Goal: Task Accomplishment & Management: Manage account settings

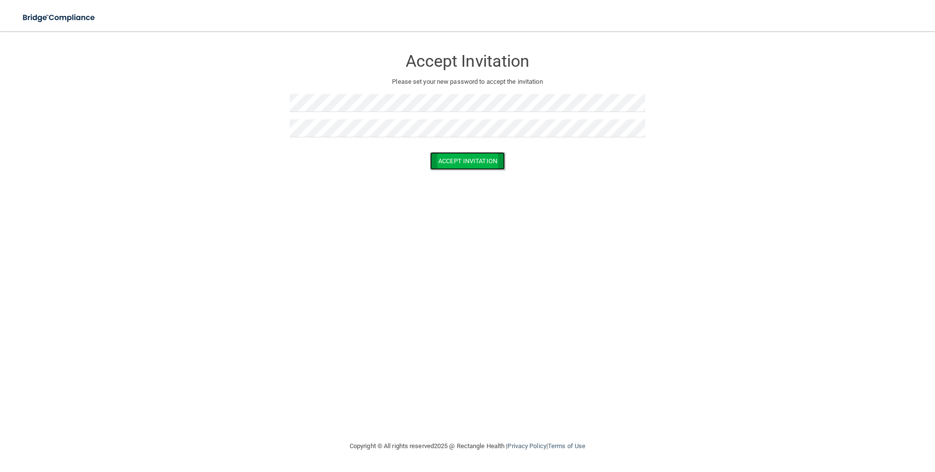
click at [450, 162] on button "Accept Invitation" at bounding box center [467, 161] width 75 height 18
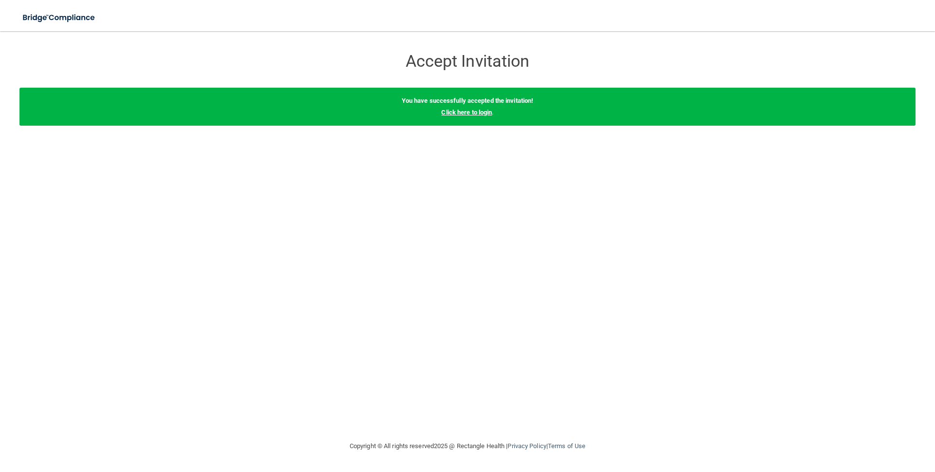
click at [463, 110] on link "Click here to login" at bounding box center [466, 112] width 51 height 7
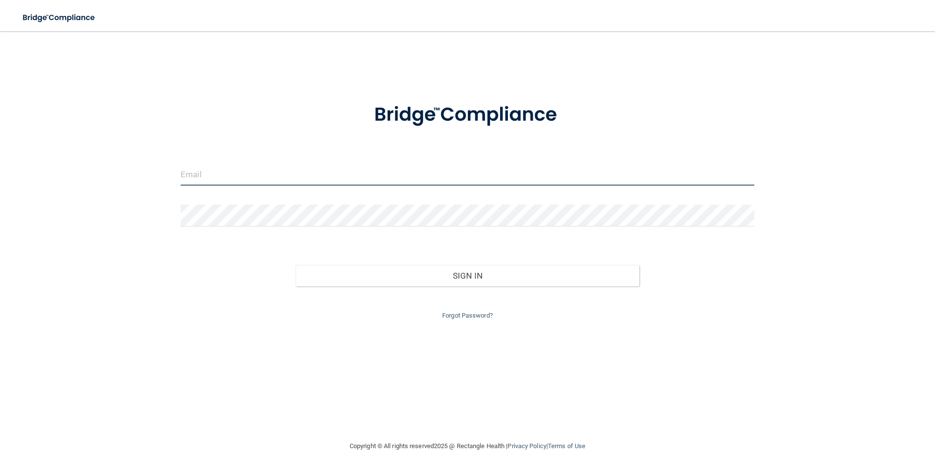
click at [355, 171] on input "email" at bounding box center [468, 175] width 574 height 22
type input "[EMAIL_ADDRESS][DOMAIN_NAME]"
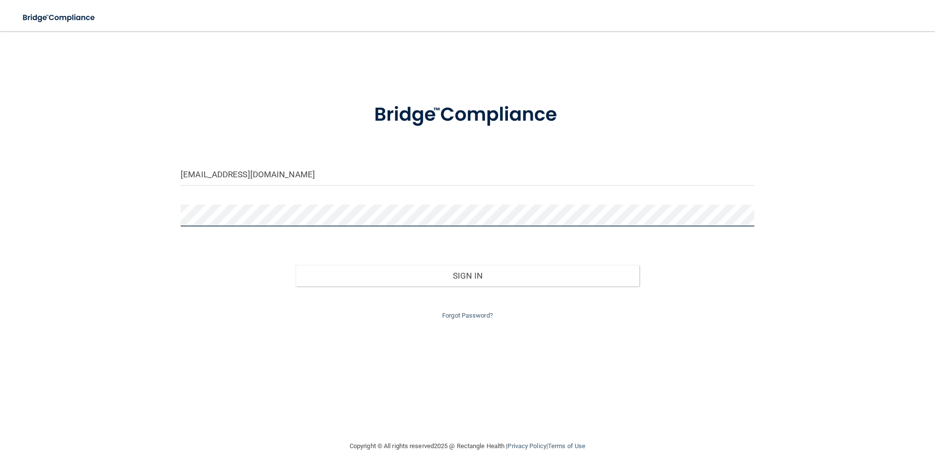
click at [296, 265] on button "Sign In" at bounding box center [468, 275] width 344 height 21
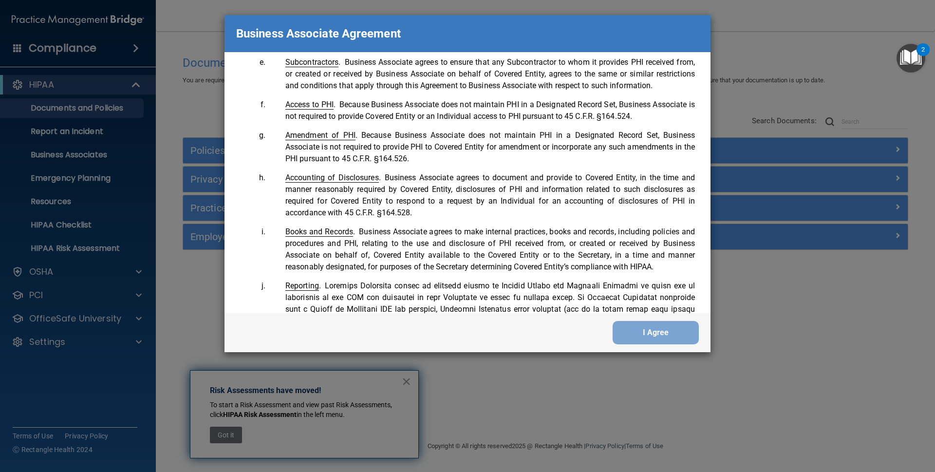
scroll to position [587, 0]
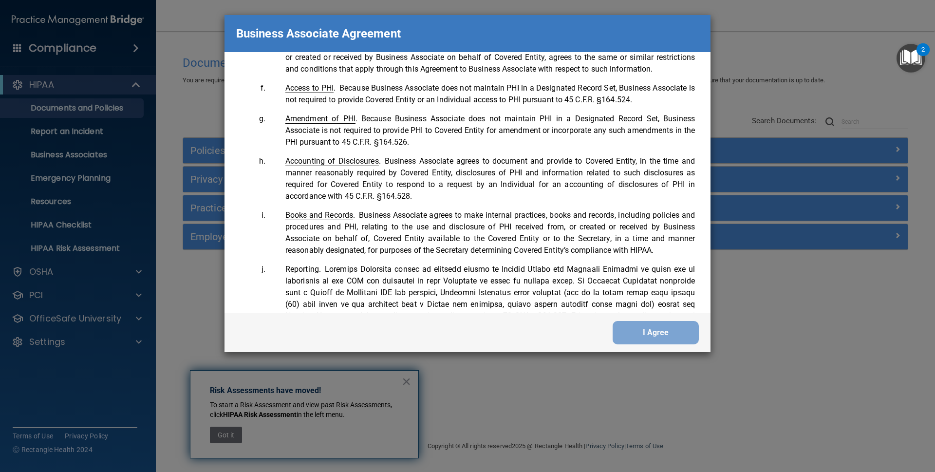
drag, startPoint x: 700, startPoint y: 137, endPoint x: 710, endPoint y: 171, distance: 35.3
click at [710, 171] on div "Please sign this updated Business Associate Agreement under our new legal entit…" at bounding box center [468, 182] width 486 height 261
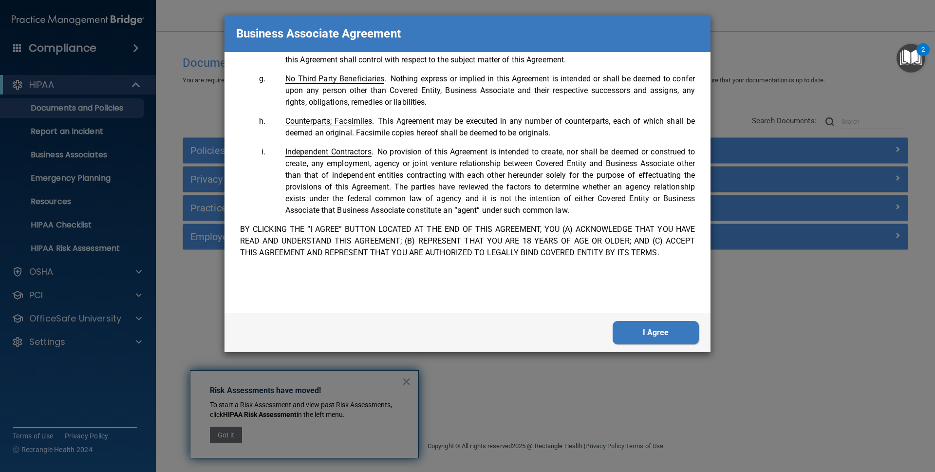
scroll to position [1998, 0]
click at [670, 326] on button "I Agree" at bounding box center [656, 332] width 86 height 23
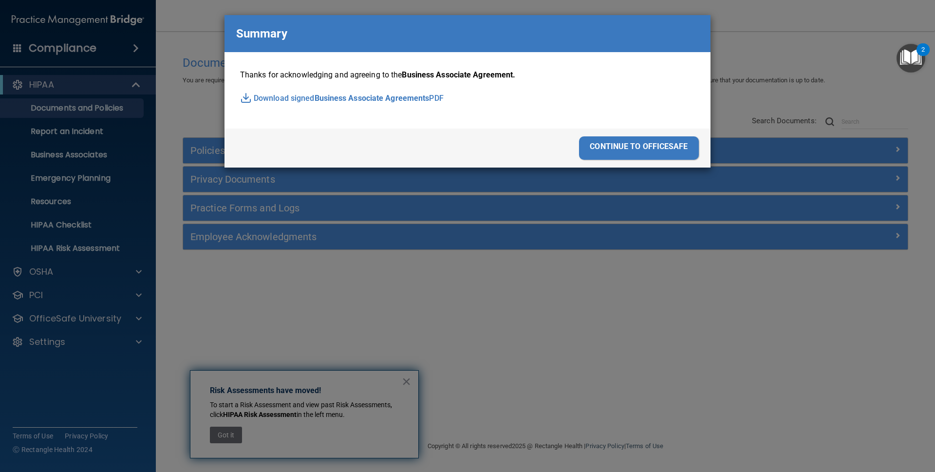
drag, startPoint x: 604, startPoint y: 144, endPoint x: 595, endPoint y: 139, distance: 10.2
click at [576, 139] on div "continue to officesafe" at bounding box center [468, 148] width 486 height 39
click at [625, 145] on div "continue to officesafe" at bounding box center [639, 147] width 120 height 23
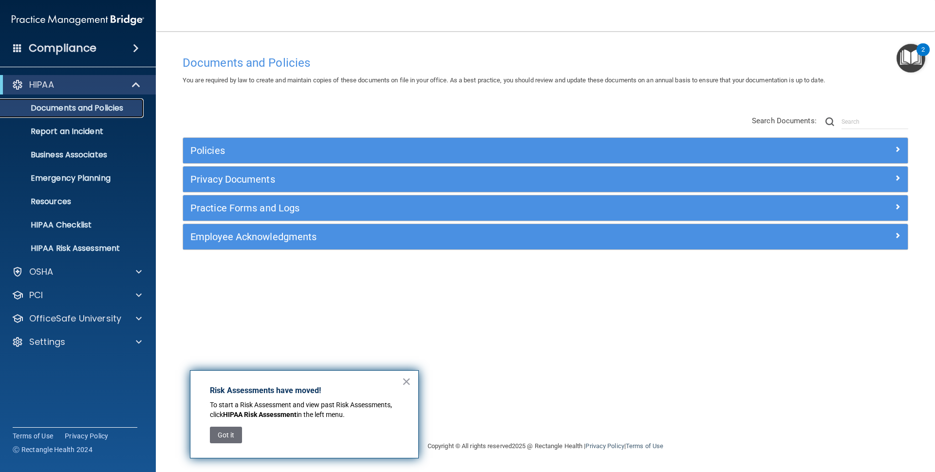
click at [41, 105] on p "Documents and Policies" at bounding box center [72, 108] width 133 height 10
click at [89, 224] on p "HIPAA Checklist" at bounding box center [72, 225] width 133 height 10
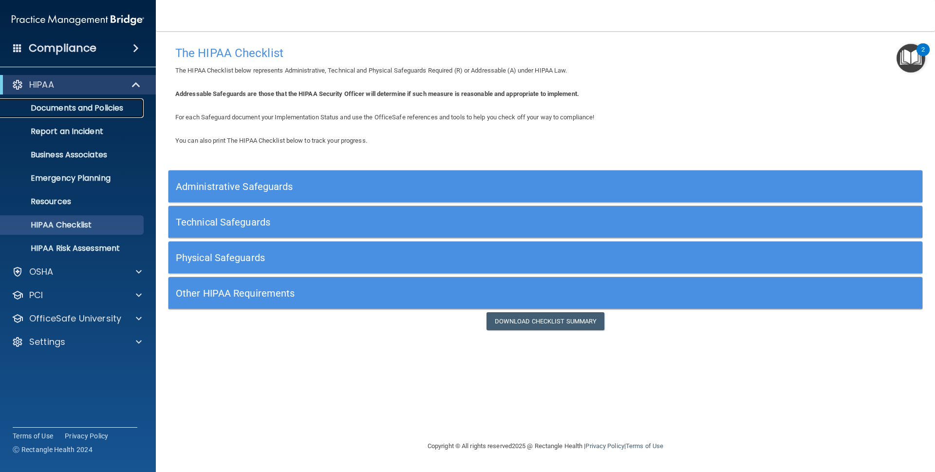
click at [91, 108] on p "Documents and Policies" at bounding box center [72, 108] width 133 height 10
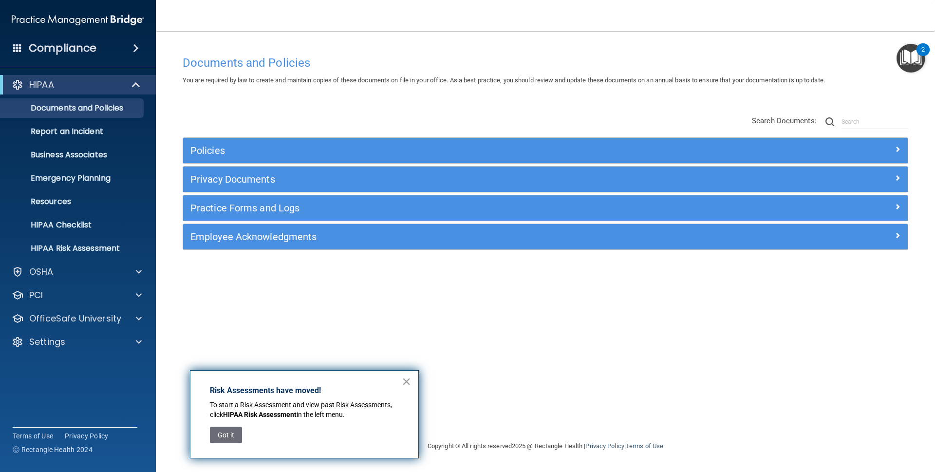
click at [404, 379] on button "×" at bounding box center [406, 382] width 9 height 16
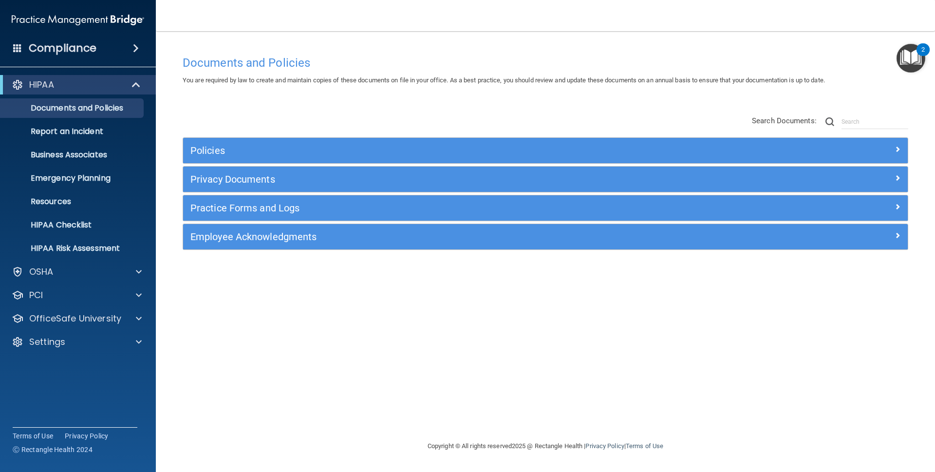
click at [121, 47] on div "Compliance" at bounding box center [78, 48] width 156 height 21
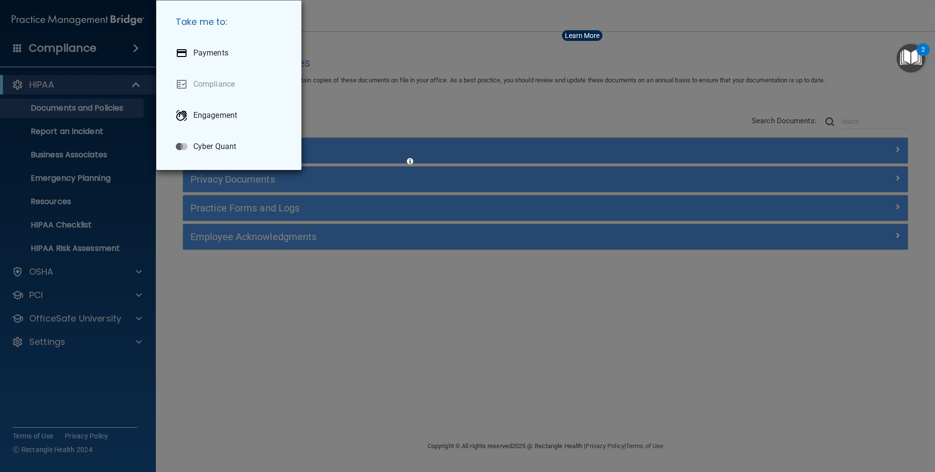
click at [653, 70] on div "Take me to: Payments Compliance Engagement Cyber Quant" at bounding box center [467, 236] width 935 height 472
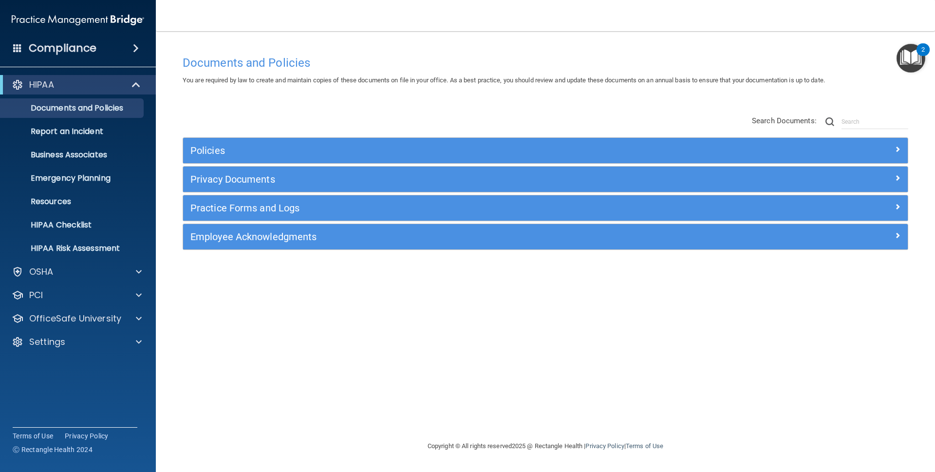
click at [909, 58] on img "Open Resource Center, 2 new notifications" at bounding box center [911, 58] width 29 height 29
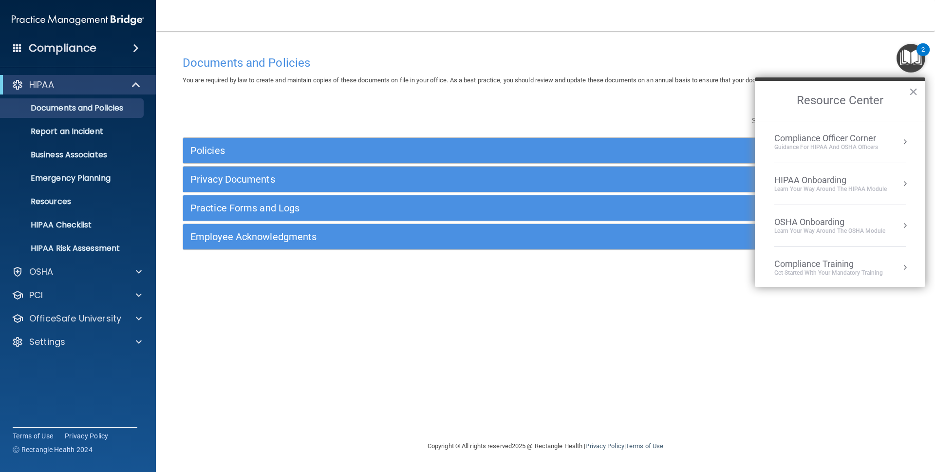
click at [828, 327] on div "Documents and Policies You are required by law to create and maintain copies of…" at bounding box center [545, 246] width 740 height 390
click at [904, 58] on img "Open Resource Center, 2 new notifications" at bounding box center [911, 58] width 29 height 29
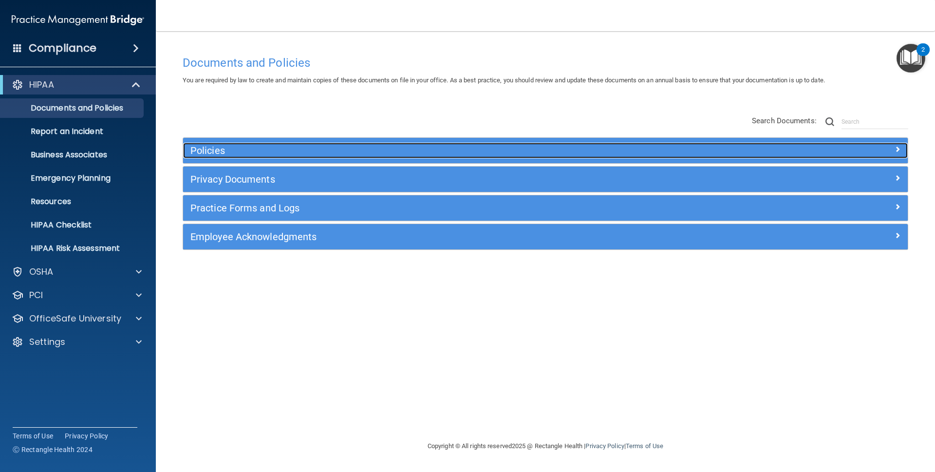
click at [407, 151] on h5 "Policies" at bounding box center [454, 150] width 529 height 11
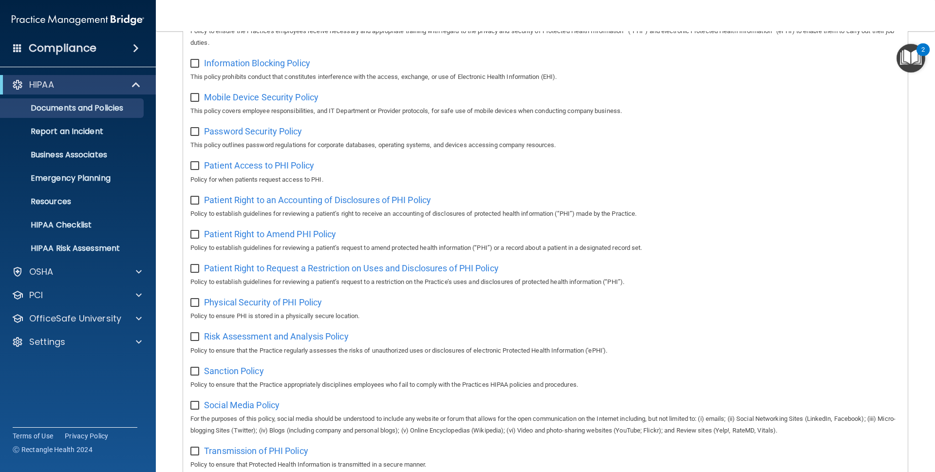
scroll to position [397, 0]
drag, startPoint x: 342, startPoint y: 195, endPoint x: 165, endPoint y: 119, distance: 192.9
click at [165, 119] on main "Documents and Policies You are required by law to create and maintain copies of…" at bounding box center [545, 251] width 779 height 441
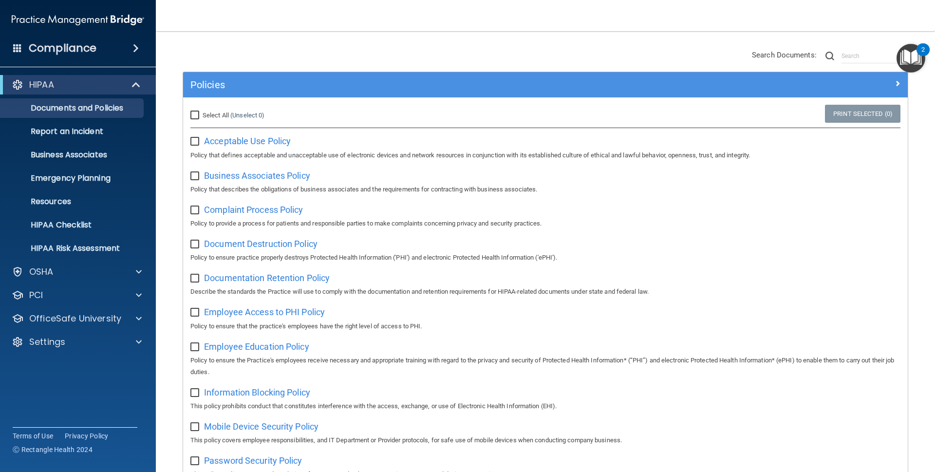
scroll to position [0, 0]
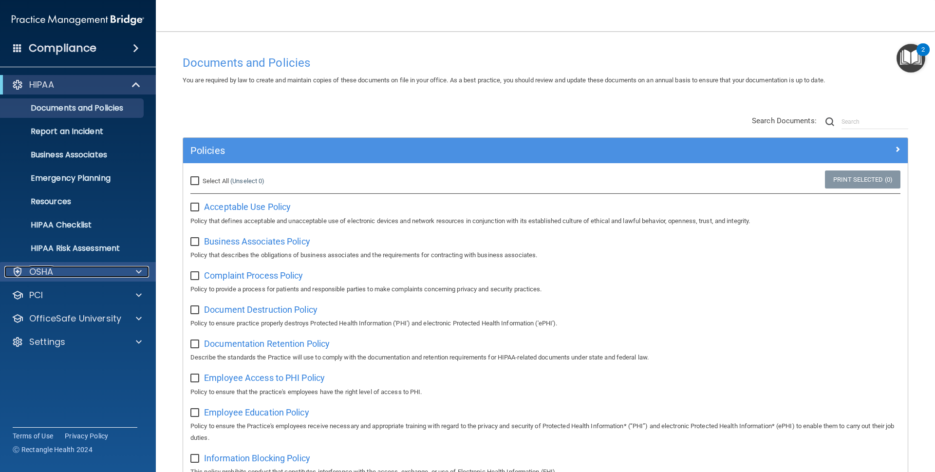
click at [140, 272] on span at bounding box center [139, 272] width 6 height 12
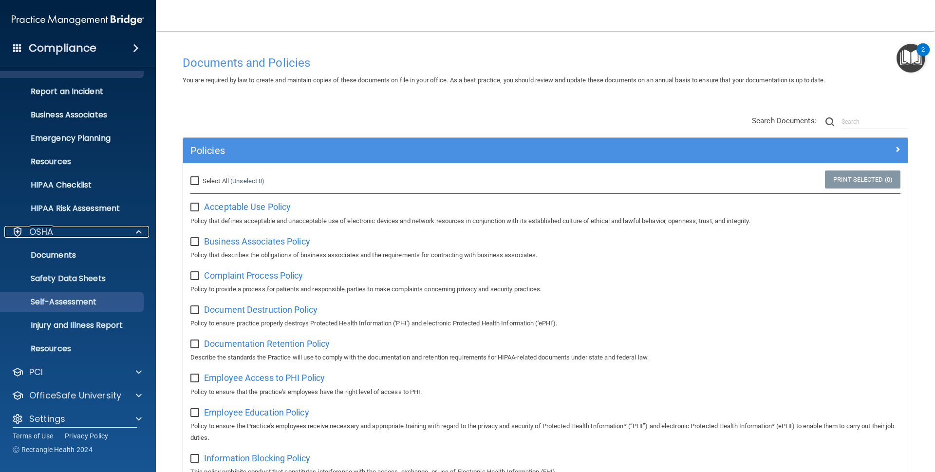
scroll to position [49, 0]
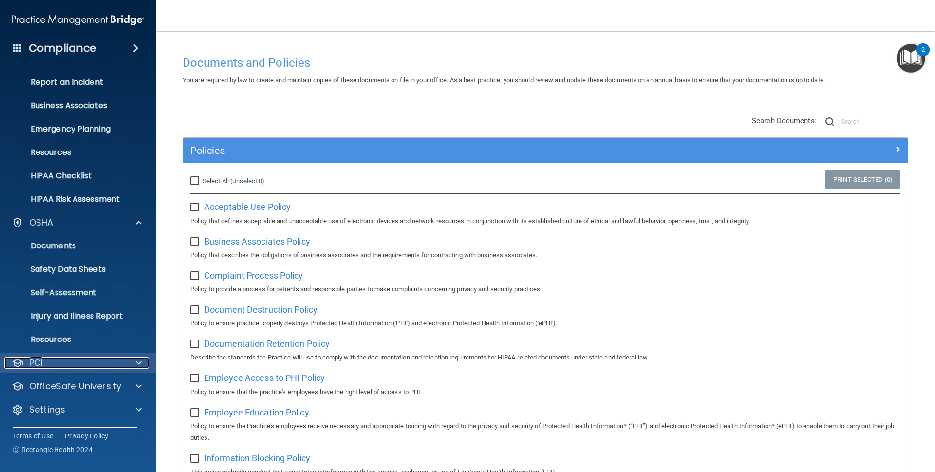
click at [131, 365] on div at bounding box center [137, 363] width 24 height 12
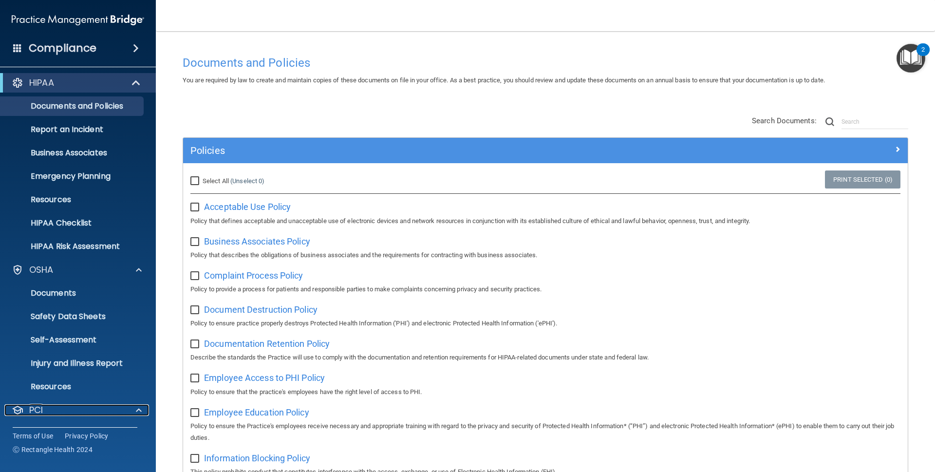
scroll to position [0, 0]
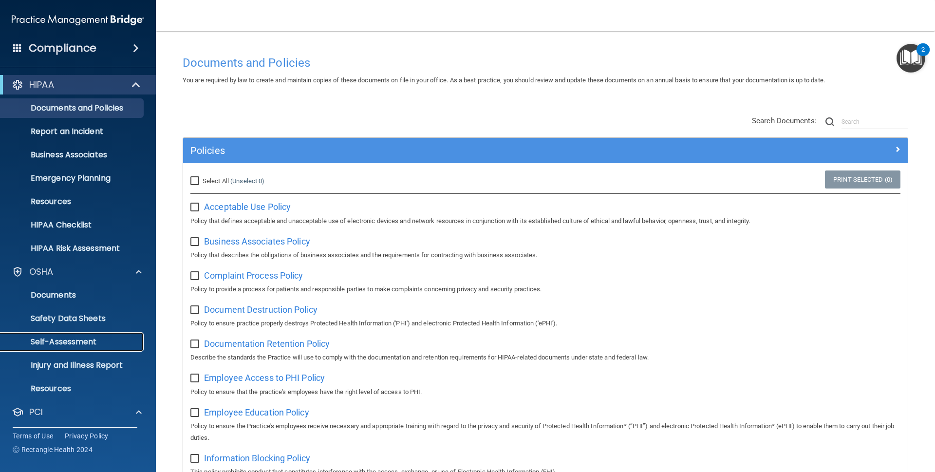
click at [105, 337] on p "Self-Assessment" at bounding box center [72, 342] width 133 height 10
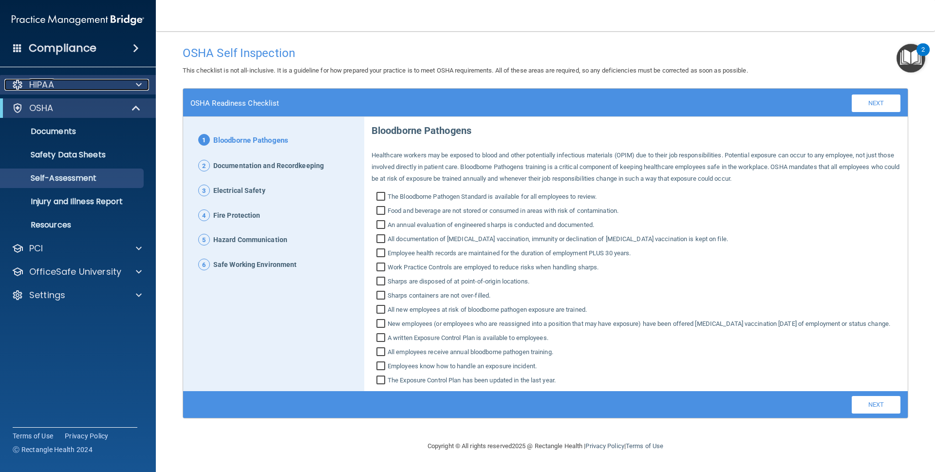
click at [109, 86] on div "HIPAA" at bounding box center [64, 85] width 121 height 12
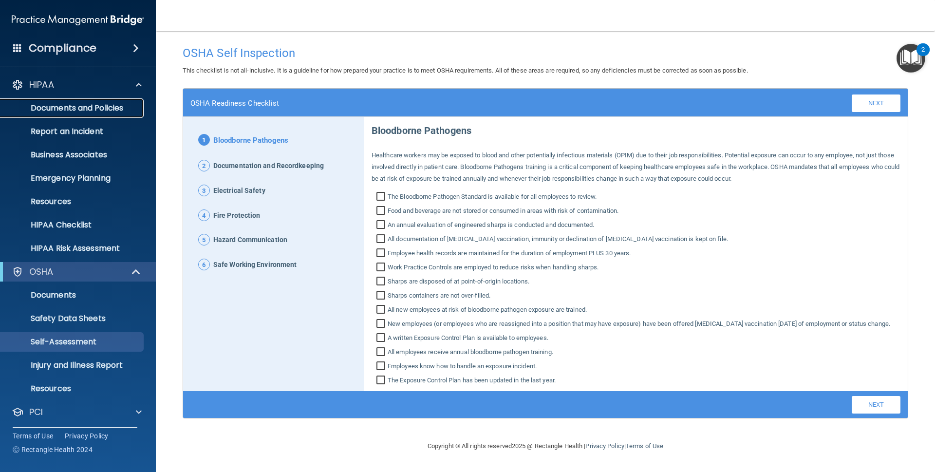
click at [105, 110] on p "Documents and Policies" at bounding box center [72, 108] width 133 height 10
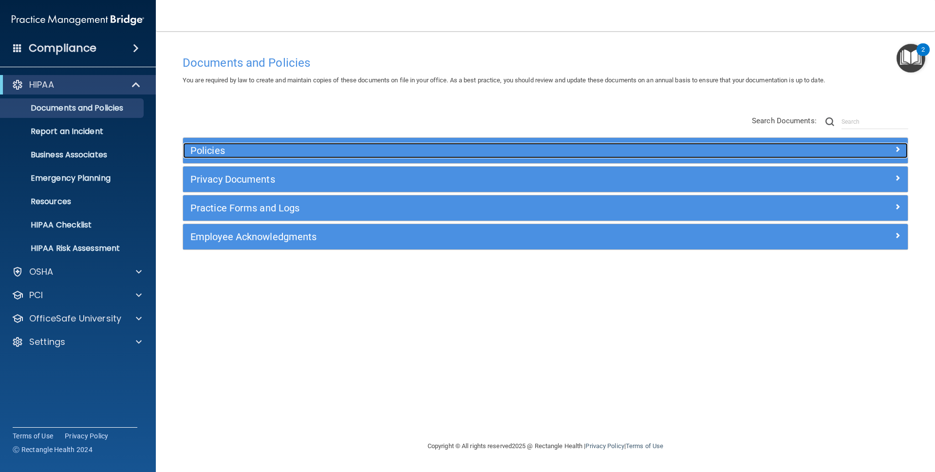
click at [322, 150] on h5 "Policies" at bounding box center [454, 150] width 529 height 11
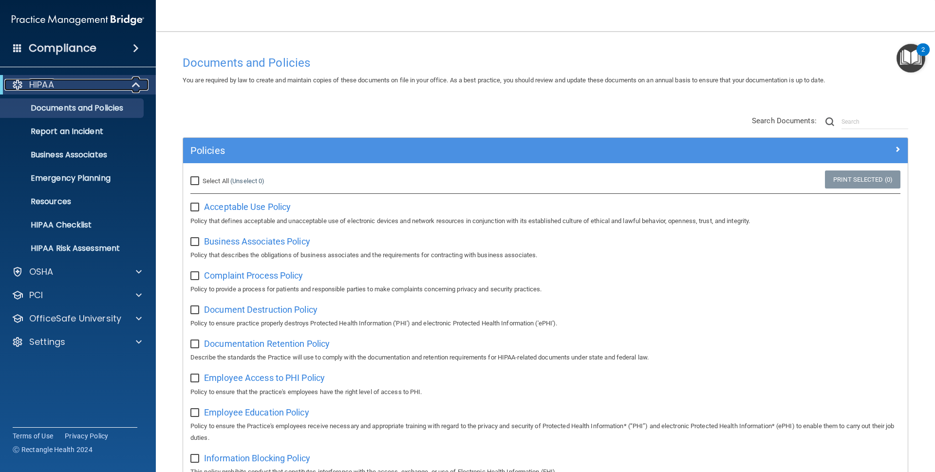
click at [136, 85] on span at bounding box center [137, 85] width 8 height 12
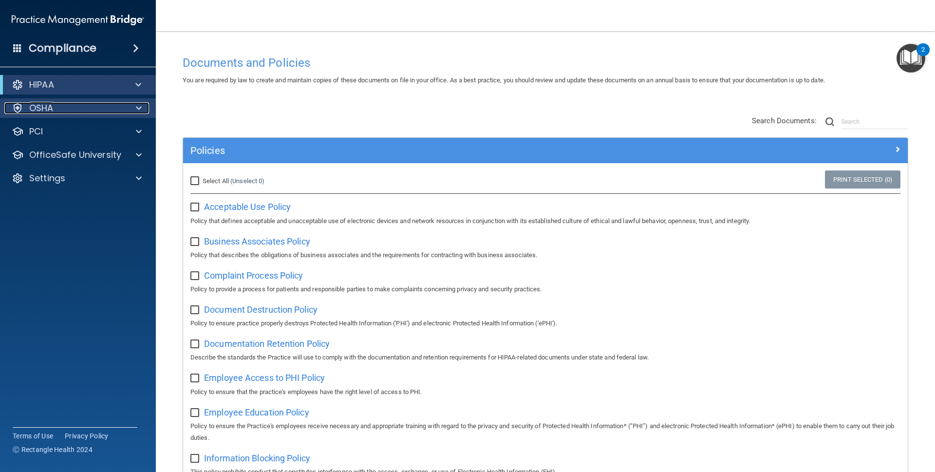
click at [137, 110] on span at bounding box center [139, 108] width 6 height 12
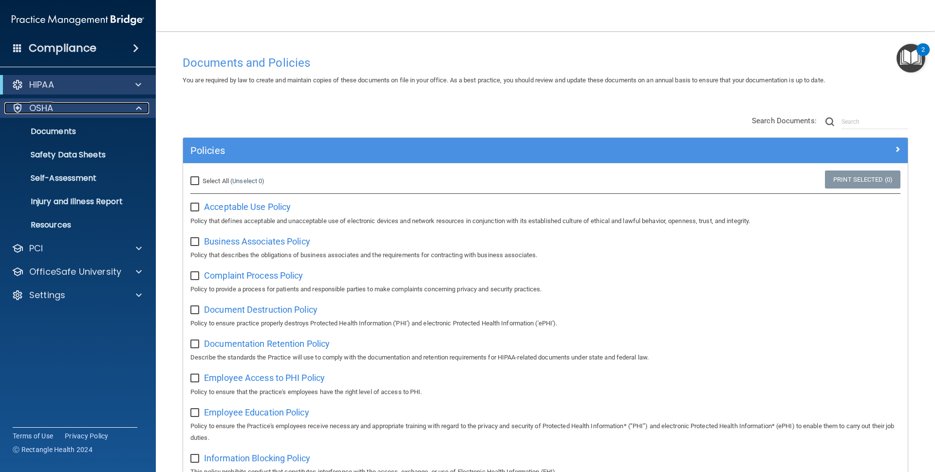
click at [98, 111] on div "OSHA" at bounding box center [64, 108] width 121 height 12
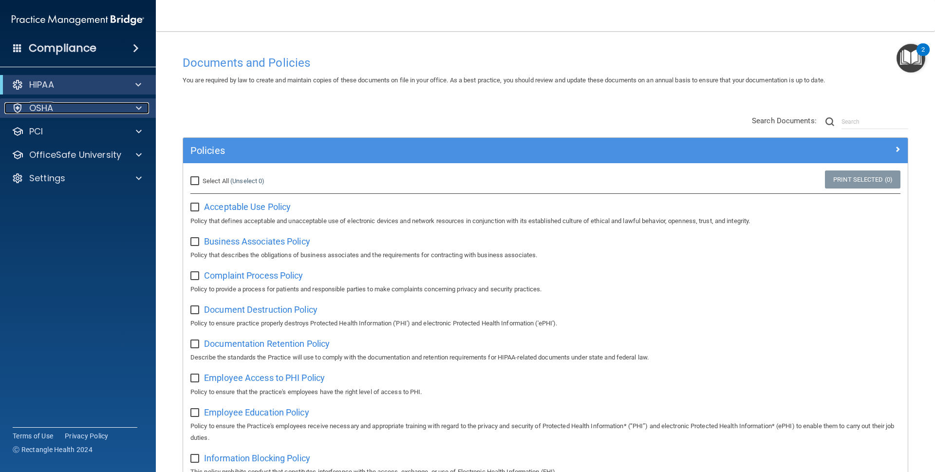
click at [98, 111] on div "OSHA" at bounding box center [64, 108] width 121 height 12
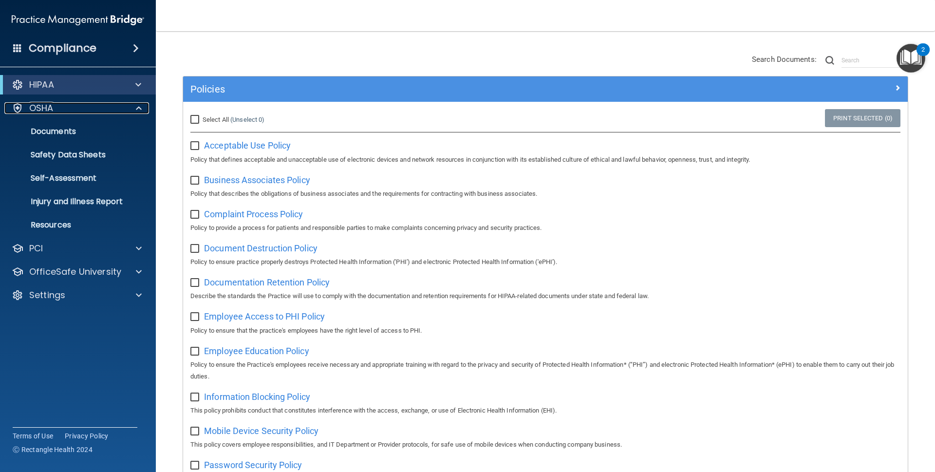
scroll to position [66, 0]
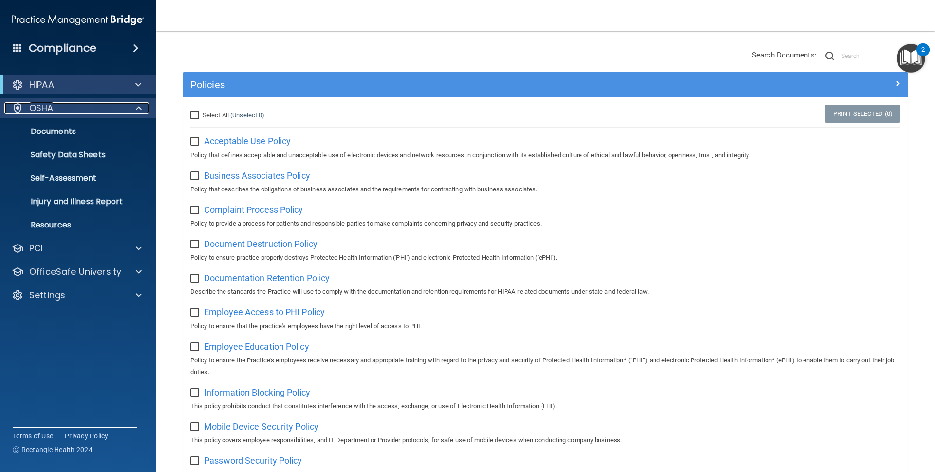
click at [118, 108] on div "OSHA" at bounding box center [64, 108] width 121 height 12
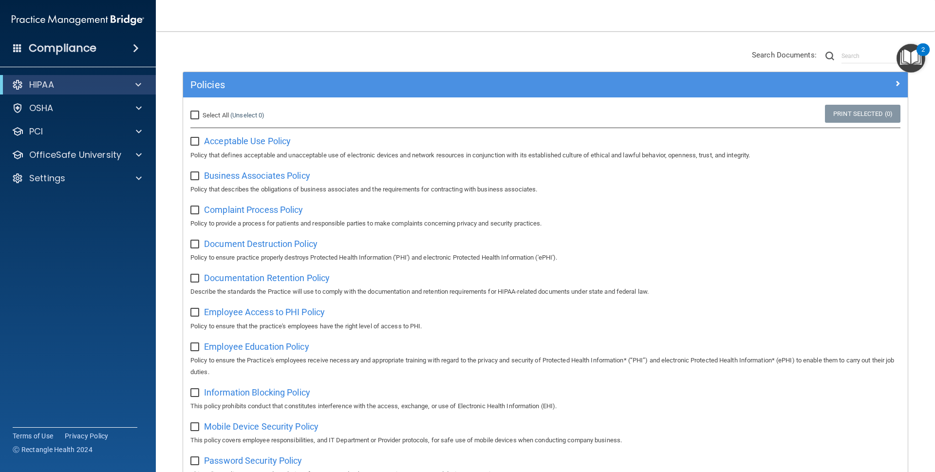
click at [121, 92] on div "HIPAA" at bounding box center [78, 84] width 156 height 19
click at [135, 87] on span at bounding box center [138, 85] width 6 height 12
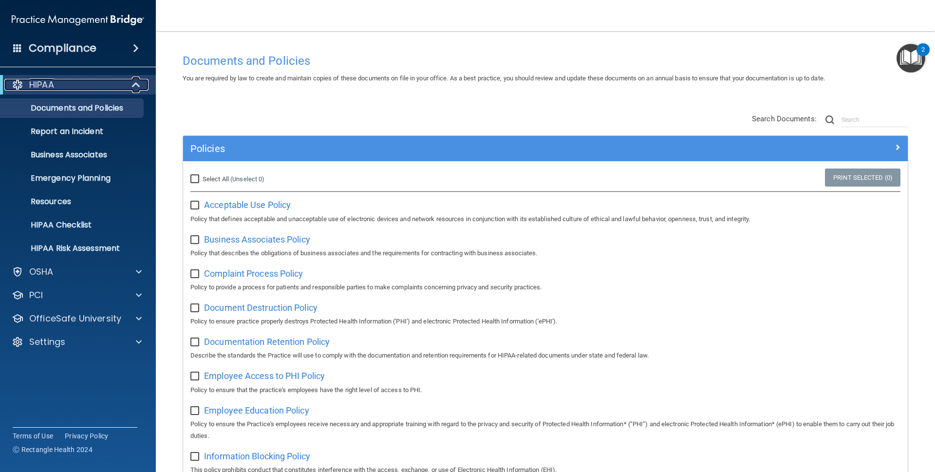
scroll to position [0, 0]
